Goal: Task Accomplishment & Management: Use online tool/utility

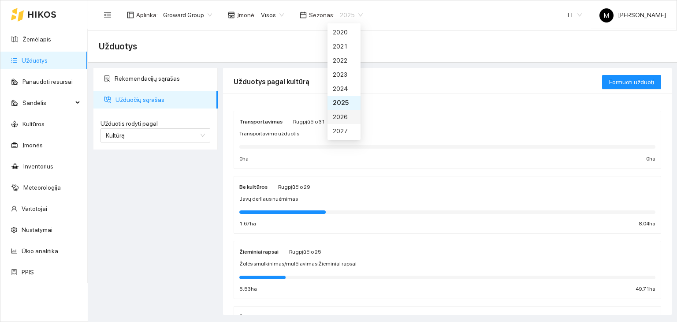
click at [337, 119] on div "2026" at bounding box center [344, 117] width 22 height 10
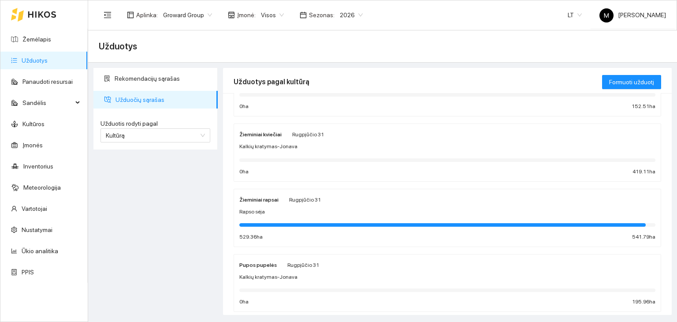
scroll to position [132, 0]
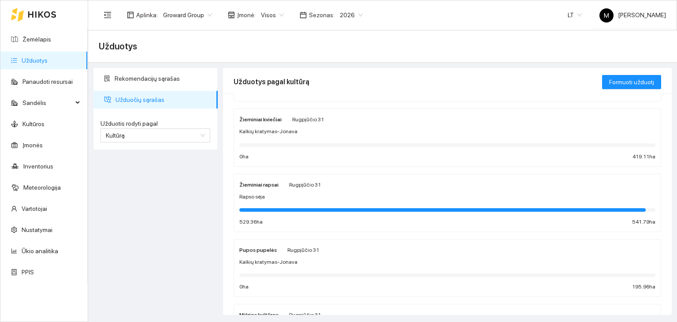
click at [278, 196] on div "Rapso sėja" at bounding box center [447, 197] width 416 height 8
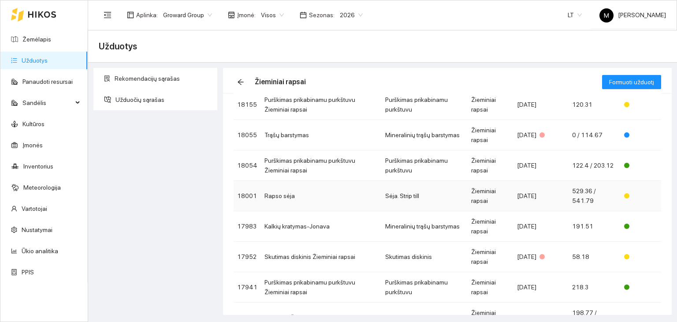
scroll to position [44, 0]
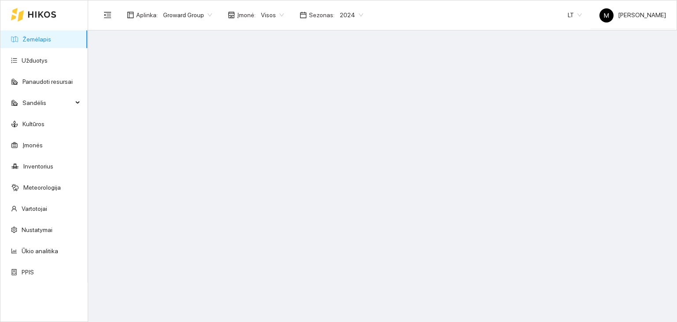
click at [351, 14] on span "2024" at bounding box center [351, 14] width 23 height 13
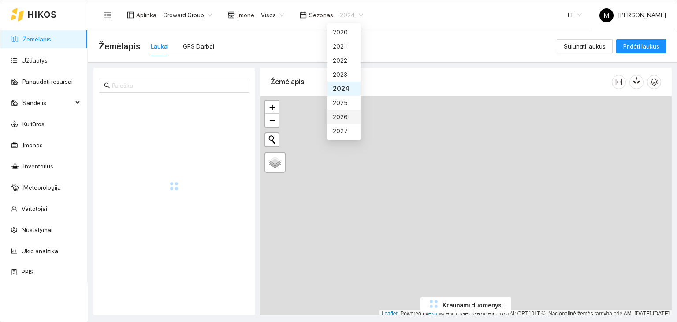
click at [343, 115] on div "2026" at bounding box center [344, 117] width 22 height 10
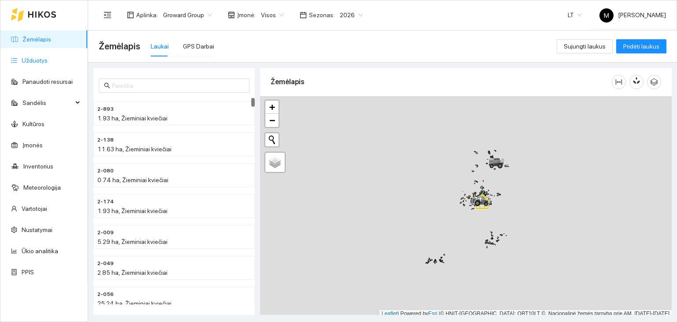
click at [36, 57] on link "Užduotys" at bounding box center [35, 60] width 26 height 7
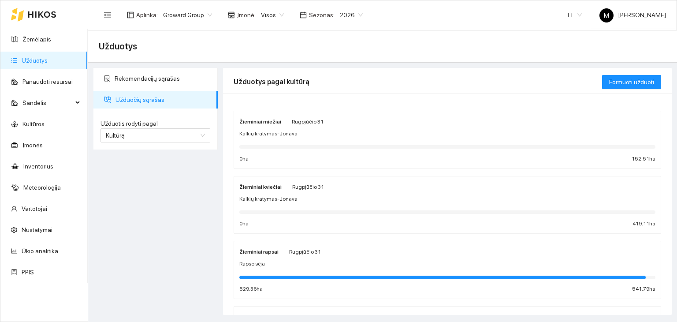
click at [281, 270] on div "Žieminiai rapsai Rugpjūčio 31 Rapso sėja 529.36 ha 541.79 ha" at bounding box center [447, 270] width 416 height 47
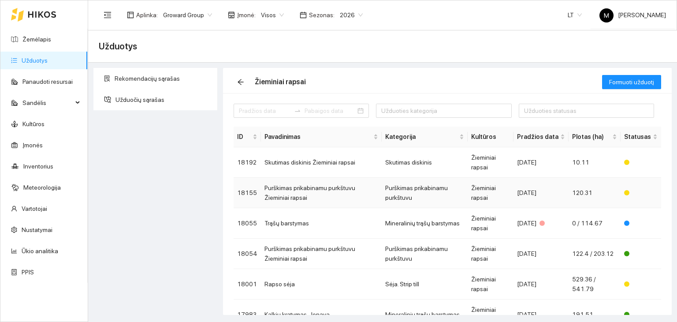
click at [326, 191] on td "Purškimas prikabinamu purkštuvu Žieminiai rapsai" at bounding box center [321, 193] width 121 height 30
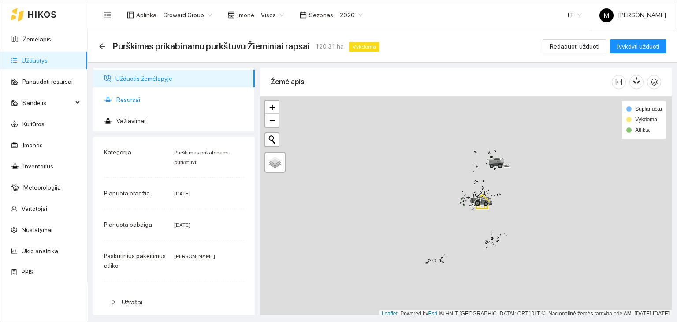
click at [158, 107] on span "Resursai" at bounding box center [181, 100] width 131 height 18
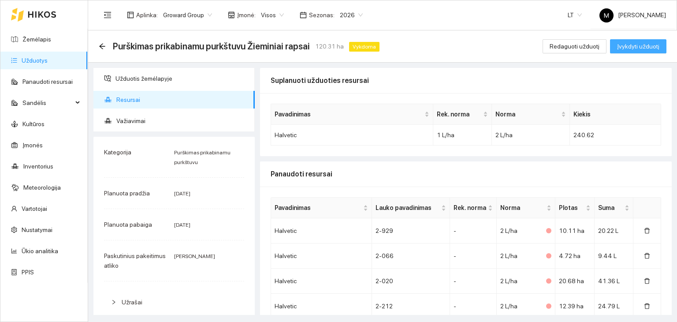
click at [645, 46] on span "Įvykdyti užduotį" at bounding box center [638, 46] width 42 height 10
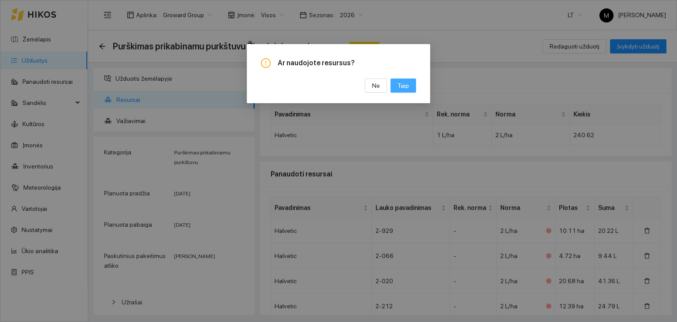
click at [403, 86] on span "Taip" at bounding box center [403, 86] width 11 height 10
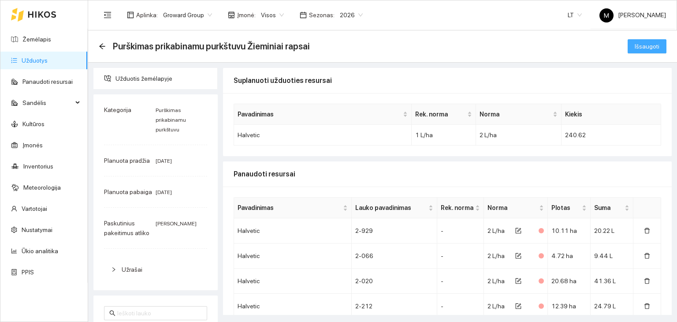
click at [645, 45] on span "Išsaugoti" at bounding box center [647, 46] width 25 height 10
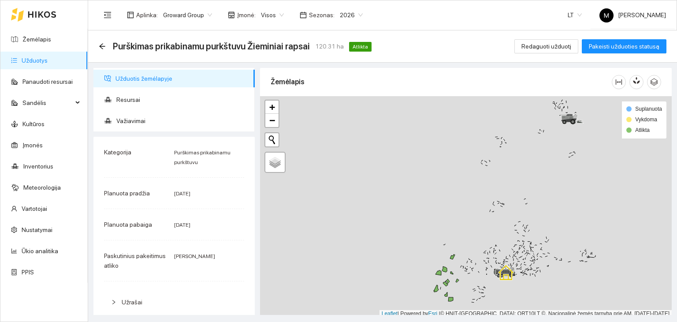
click at [48, 59] on link "Užduotys" at bounding box center [35, 60] width 26 height 7
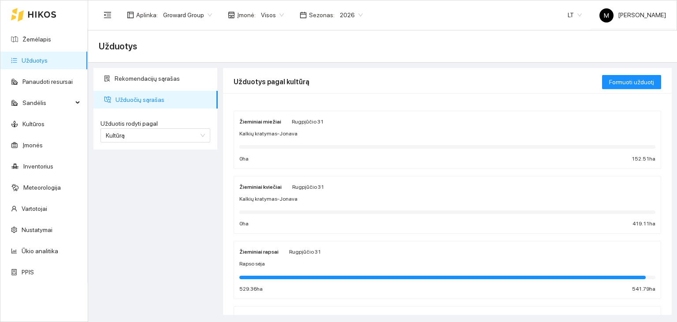
click at [341, 254] on div "Žieminiai rapsai Rugpjūčio 31" at bounding box center [447, 252] width 416 height 10
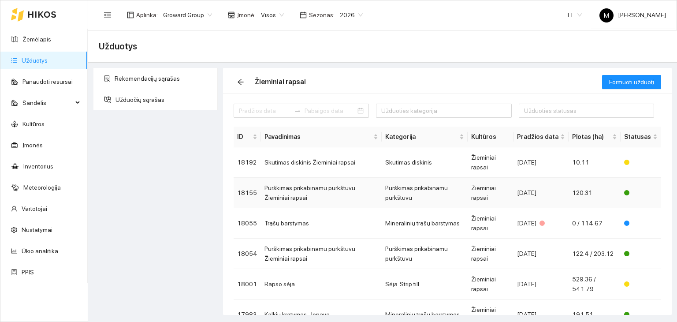
click at [327, 193] on td "Purškimas prikabinamu purkštuvu Žieminiai rapsai" at bounding box center [321, 193] width 121 height 30
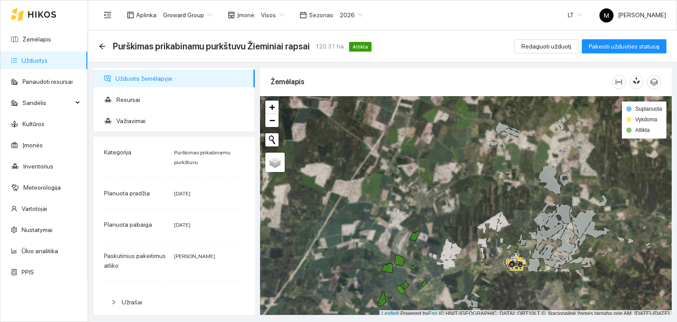
scroll to position [2, 0]
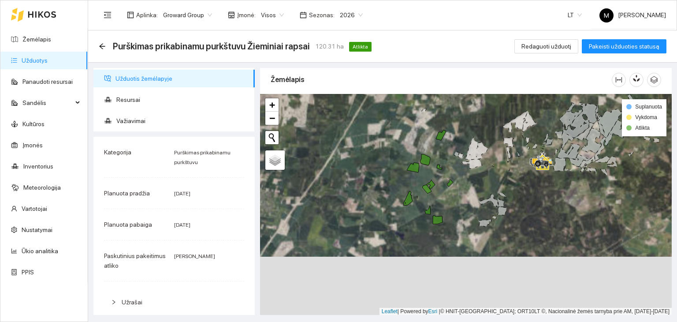
drag, startPoint x: 460, startPoint y: 272, endPoint x: 486, endPoint y: 174, distance: 101.7
click at [486, 174] on div at bounding box center [466, 204] width 412 height 221
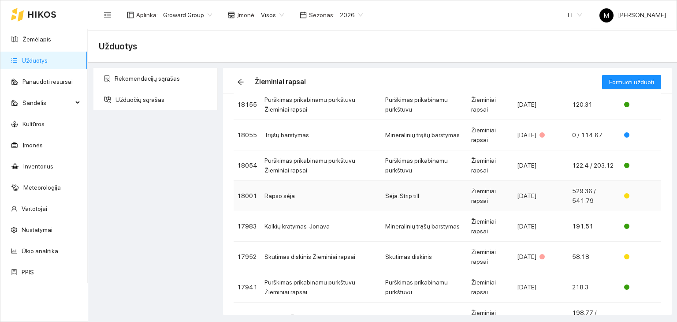
scroll to position [44, 0]
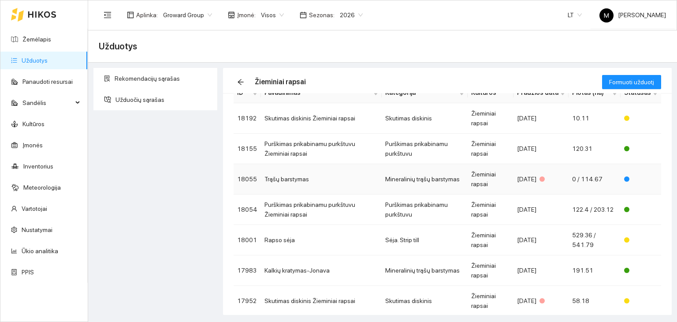
click at [325, 179] on td "Trąšų barstymas" at bounding box center [321, 179] width 121 height 30
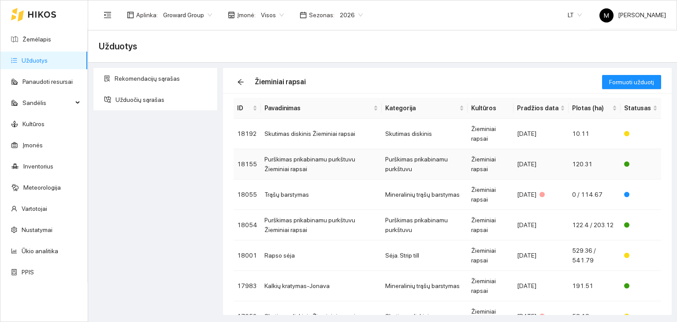
scroll to position [44, 0]
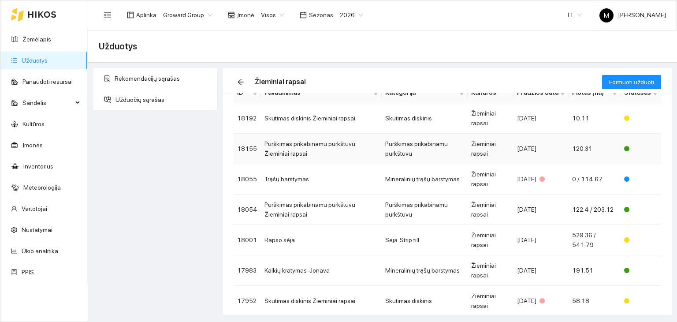
click at [337, 148] on td "Purškimas prikabinamu purkštuvu Žieminiai rapsai" at bounding box center [321, 149] width 121 height 30
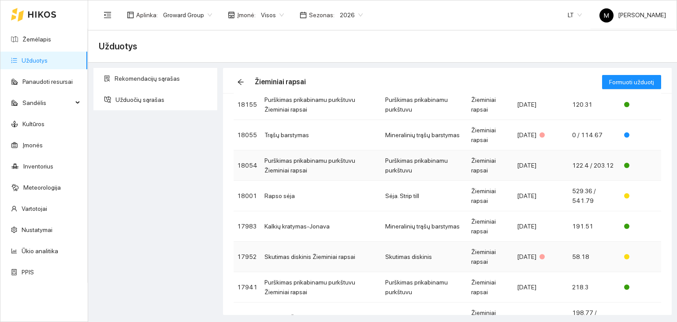
scroll to position [44, 0]
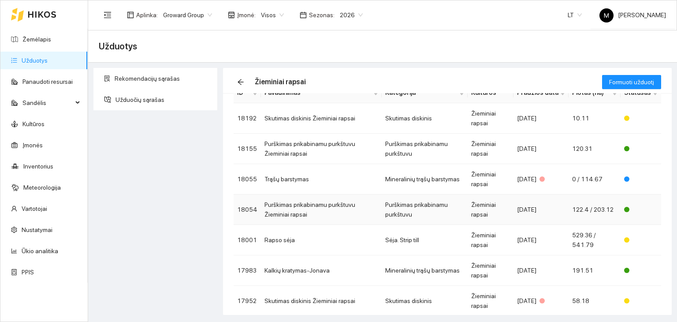
click at [318, 204] on td "Purškimas prikabinamu purkštuvu Žieminiai rapsai" at bounding box center [321, 210] width 121 height 30
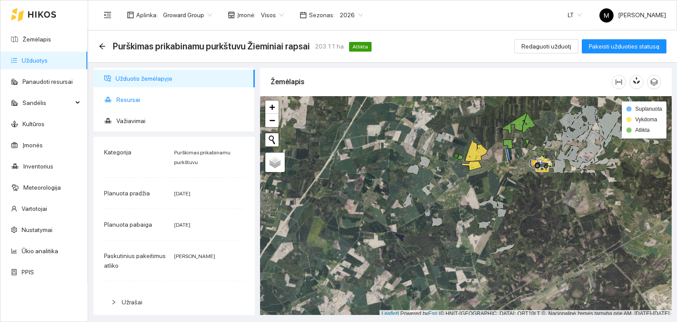
click at [136, 104] on span "Resursai" at bounding box center [181, 100] width 131 height 18
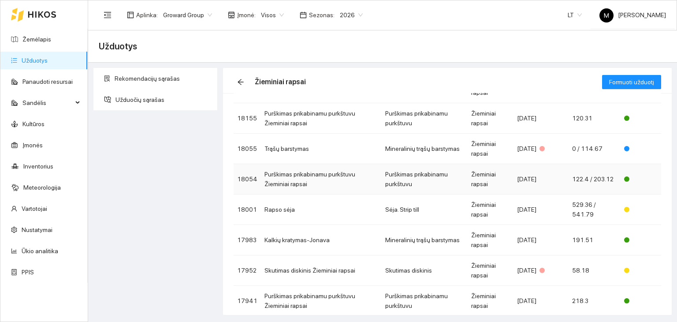
scroll to position [88, 0]
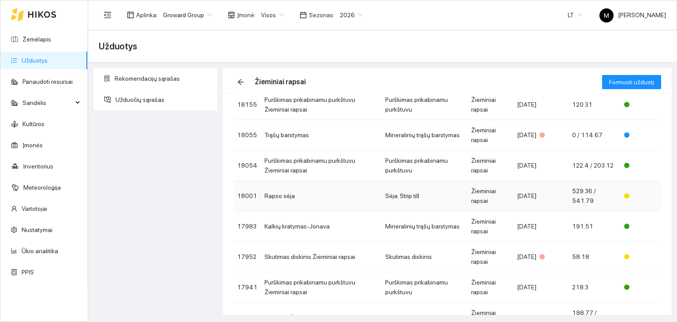
click at [343, 199] on td "Rapso sėja" at bounding box center [321, 196] width 121 height 30
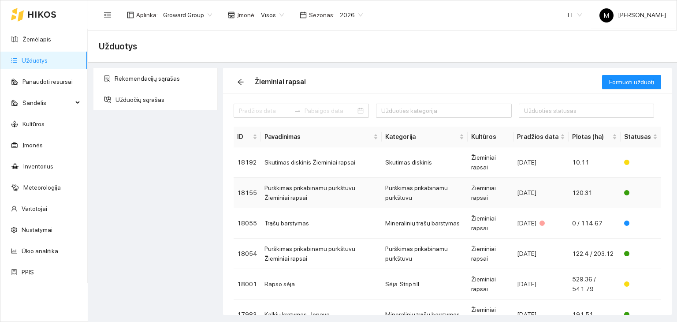
scroll to position [44, 0]
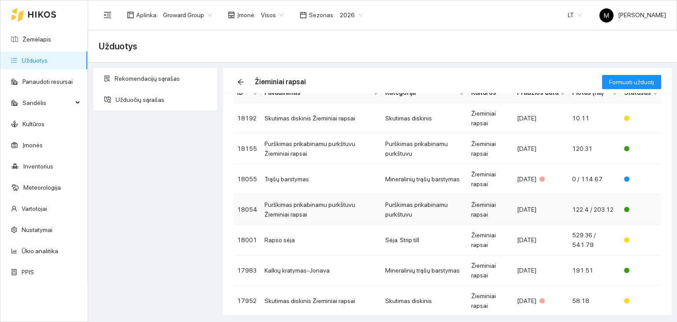
click at [348, 207] on td "Purškimas prikabinamu purkštuvu Žieminiai rapsai" at bounding box center [321, 210] width 121 height 30
